Goal: Contribute content: Contribute content

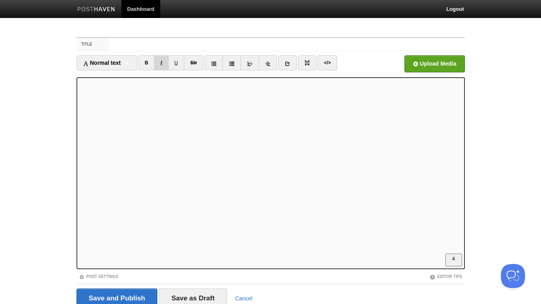
click at [163, 64] on link "I" at bounding box center [161, 62] width 14 height 15
click at [165, 59] on link "I" at bounding box center [161, 62] width 14 height 15
click at [148, 60] on link "B" at bounding box center [146, 62] width 16 height 15
click at [146, 60] on link "B" at bounding box center [146, 62] width 16 height 15
click at [161, 61] on link "I" at bounding box center [161, 62] width 14 height 15
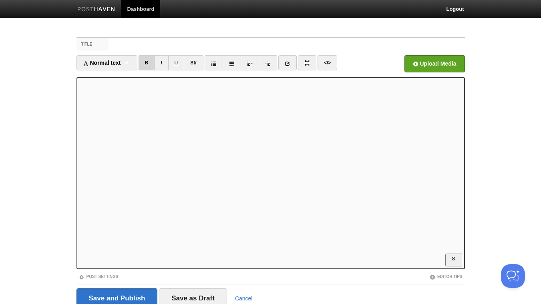
click at [147, 64] on link "B" at bounding box center [146, 62] width 16 height 15
click at [147, 66] on link "B" at bounding box center [146, 62] width 16 height 15
click at [151, 62] on link "B" at bounding box center [146, 62] width 16 height 15
click at [149, 63] on link "B" at bounding box center [146, 62] width 16 height 15
click at [161, 60] on link "I" at bounding box center [161, 62] width 14 height 15
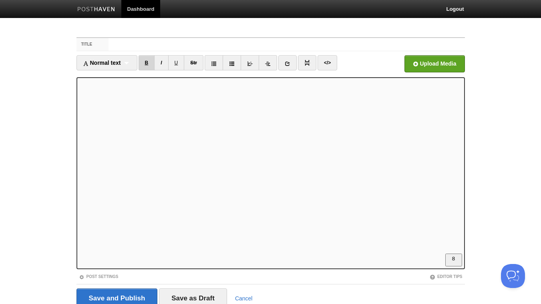
click at [146, 62] on link "B" at bounding box center [146, 62] width 16 height 15
click at [166, 63] on link "I" at bounding box center [161, 62] width 14 height 15
click at [147, 62] on link "B" at bounding box center [146, 62] width 16 height 15
click at [164, 63] on link "I" at bounding box center [161, 62] width 14 height 15
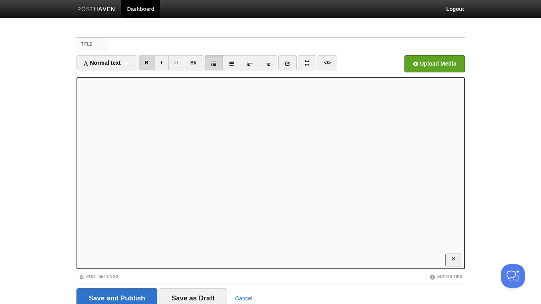
click at [147, 63] on link "B" at bounding box center [146, 62] width 16 height 15
click at [148, 62] on link "B" at bounding box center [146, 62] width 16 height 15
click at [330, 61] on link "</>" at bounding box center [327, 62] width 20 height 15
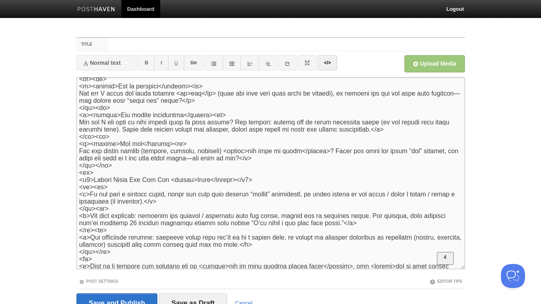
scroll to position [163, 0]
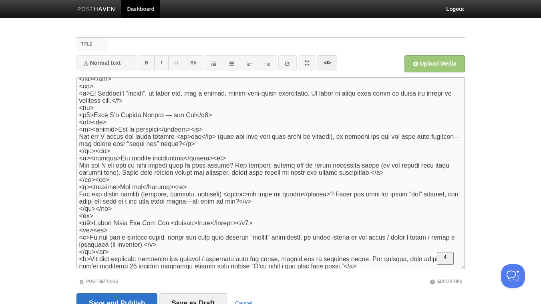
drag, startPoint x: 94, startPoint y: 112, endPoint x: 69, endPoint y: 112, distance: 24.4
click at [76, 112] on textarea "To enrich screen reader interactions, please activate Accessibility in Grammarl…" at bounding box center [270, 173] width 388 height 192
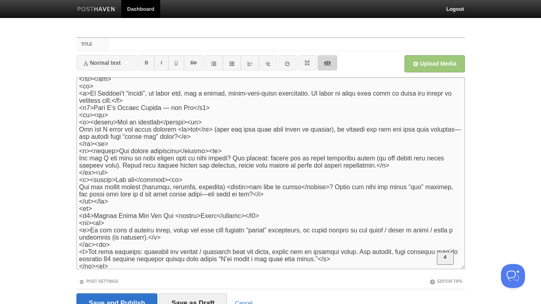
click at [325, 61] on link "</>" at bounding box center [327, 62] width 20 height 15
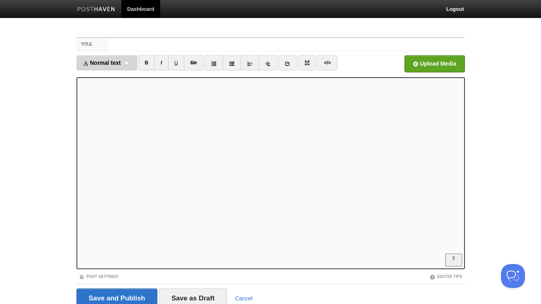
click at [116, 62] on span "Normal text" at bounding box center [102, 63] width 38 height 6
click at [116, 82] on link "Normal text" at bounding box center [107, 80] width 60 height 12
click at [153, 60] on link "I" at bounding box center [154, 62] width 14 height 15
click at [154, 63] on link "I" at bounding box center [154, 62] width 14 height 15
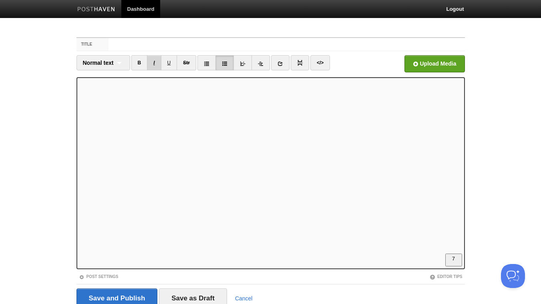
click at [154, 62] on link "I" at bounding box center [154, 62] width 14 height 15
click at [324, 63] on link "</>" at bounding box center [320, 62] width 20 height 15
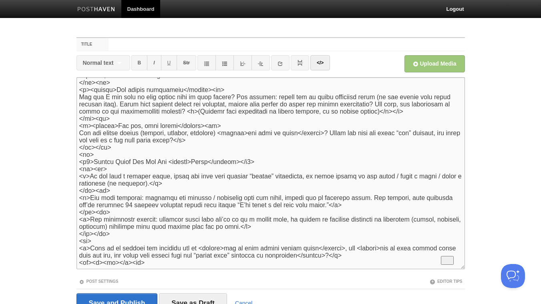
scroll to position [239, 0]
drag, startPoint x: 92, startPoint y: 263, endPoint x: 62, endPoint y: 267, distance: 31.1
click at [76, 267] on textarea "To enrich screen reader interactions, please activate Accessibility in Grammarl…" at bounding box center [270, 173] width 388 height 192
click at [321, 68] on link "</>" at bounding box center [320, 62] width 20 height 15
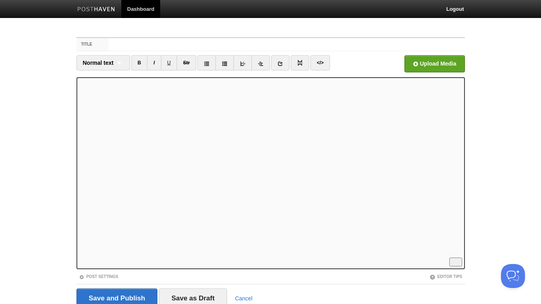
scroll to position [184, 0]
click at [318, 62] on link "</>" at bounding box center [320, 62] width 20 height 15
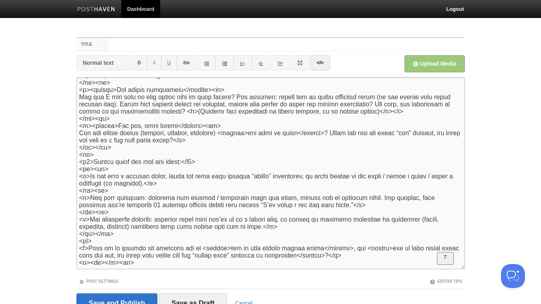
drag, startPoint x: 79, startPoint y: 149, endPoint x: 64, endPoint y: 149, distance: 14.8
click at [76, 149] on textarea "To enrich screen reader interactions, please activate Accessibility in Grammarl…" at bounding box center [270, 173] width 388 height 192
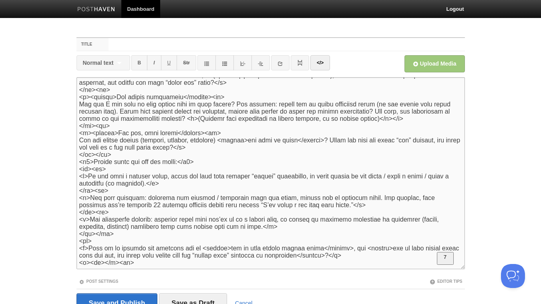
scroll to position [232, 0]
click at [325, 60] on link "</>" at bounding box center [320, 62] width 20 height 15
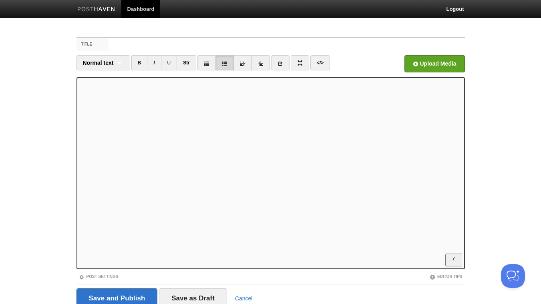
scroll to position [270, 0]
click at [170, 63] on link "U" at bounding box center [169, 62] width 16 height 15
click at [169, 65] on link "U" at bounding box center [169, 62] width 16 height 15
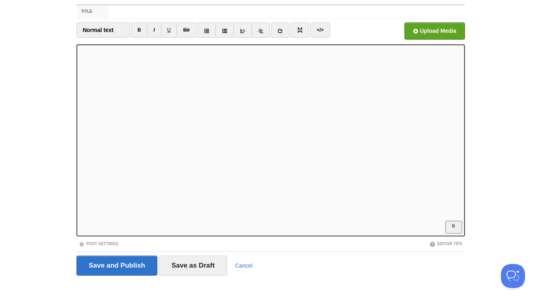
scroll to position [125, 0]
click at [321, 28] on link "</>" at bounding box center [320, 29] width 20 height 15
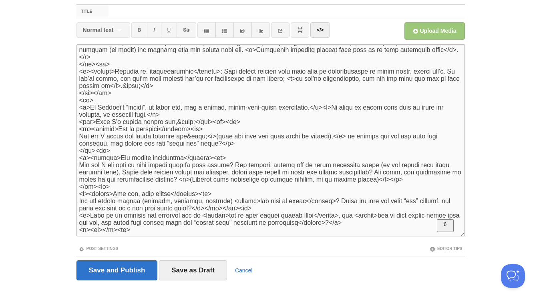
drag, startPoint x: 241, startPoint y: 206, endPoint x: 228, endPoint y: 206, distance: 13.2
click at [227, 207] on textarea "To enrich screen reader interactions, please activate Accessibility in Grammarl…" at bounding box center [270, 140] width 388 height 192
type textarea "<l><i>“Dolo sitame con ad el seddoe temp incid utl, etdo magnaal eni adminim ve…"
click at [322, 31] on link "</>" at bounding box center [320, 29] width 20 height 15
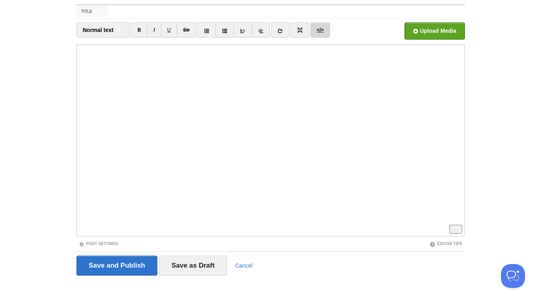
scroll to position [181, 0]
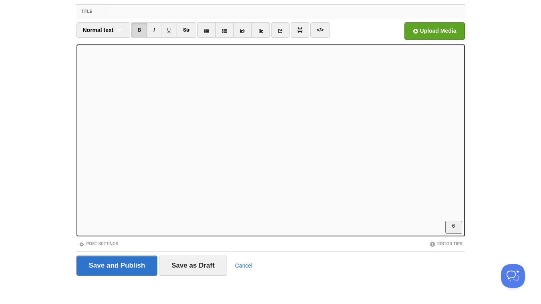
click at [140, 14] on input "Title" at bounding box center [286, 11] width 356 height 13
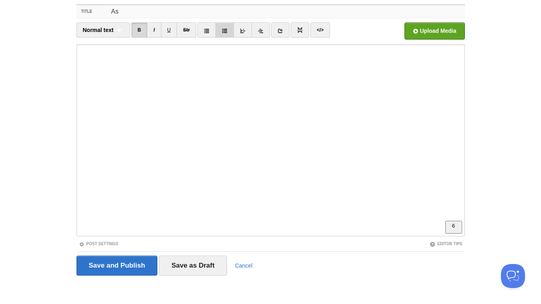
type input "A"
type input "G"
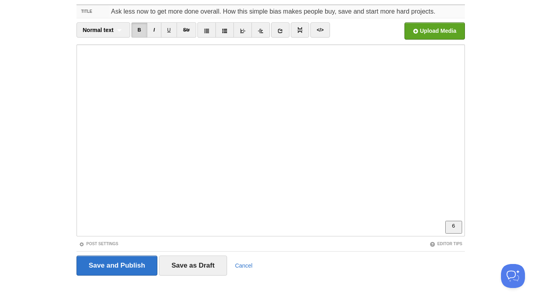
drag, startPoint x: 283, startPoint y: 12, endPoint x: 458, endPoint y: 12, distance: 175.7
click at [458, 12] on input "Ask less now to get more done overall. How this simple bias makes people buy, s…" at bounding box center [286, 11] width 356 height 13
drag, startPoint x: 219, startPoint y: 11, endPoint x: 184, endPoint y: 11, distance: 34.8
click at [184, 11] on input "Ask less now to get more done overall. How this simple bias hacks sales, saving…" at bounding box center [286, 11] width 356 height 13
click at [191, 11] on input "Ask less now to get more done overall. How this simple bias hacks sales, saving…" at bounding box center [286, 11] width 356 height 13
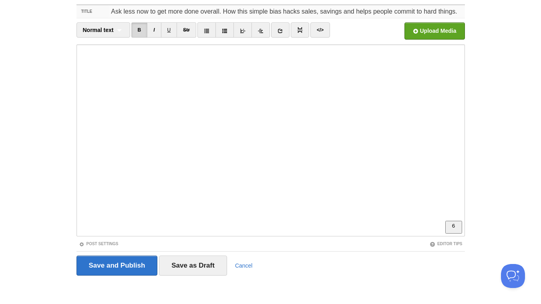
drag, startPoint x: 201, startPoint y: 12, endPoint x: 185, endPoint y: 12, distance: 15.6
click at [185, 12] on input "Ask less now to get more done overall. How this simple bias hacks sales, saving…" at bounding box center [286, 11] width 356 height 13
click at [253, 9] on input "Ask less now to get more overall. How this simple bias hacks sales, savings and…" at bounding box center [286, 11] width 356 height 13
type input "Ask less now to get more overall. How this simple brain bias hacks sales, savin…"
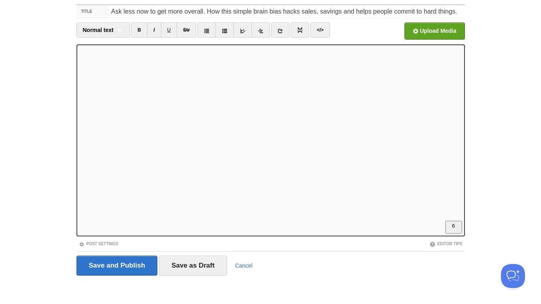
scroll to position [118, 0]
click at [121, 267] on input "Save and Publish" at bounding box center [116, 266] width 81 height 20
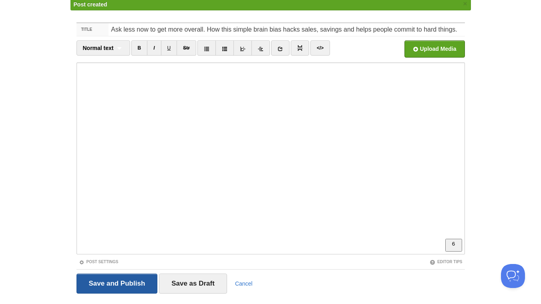
scroll to position [30, 0]
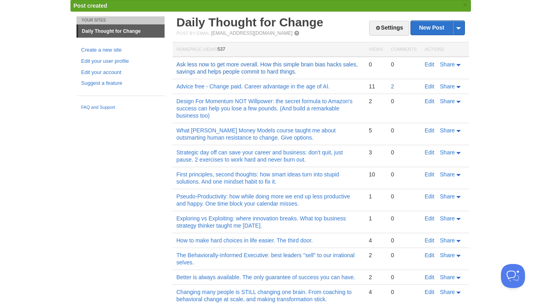
click at [280, 71] on link "Ask less now to get more overall. How this simple brain bias hacks sales, savin…" at bounding box center [267, 68] width 181 height 14
